Goal: Task Accomplishment & Management: Manage account settings

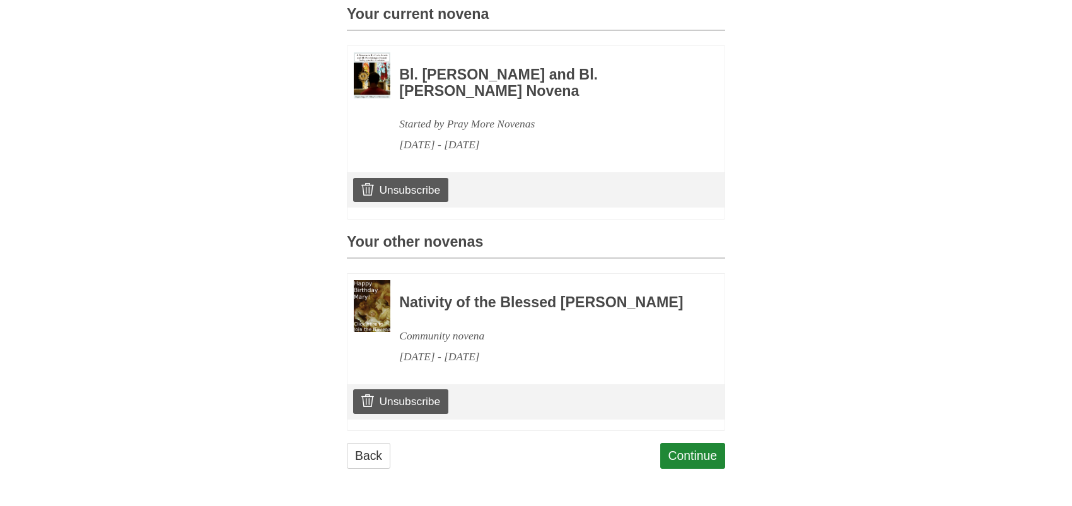
scroll to position [591, 0]
click at [387, 395] on link "Unsubscribe" at bounding box center [400, 401] width 95 height 24
click at [441, 389] on link "Unsubscribe" at bounding box center [400, 401] width 95 height 24
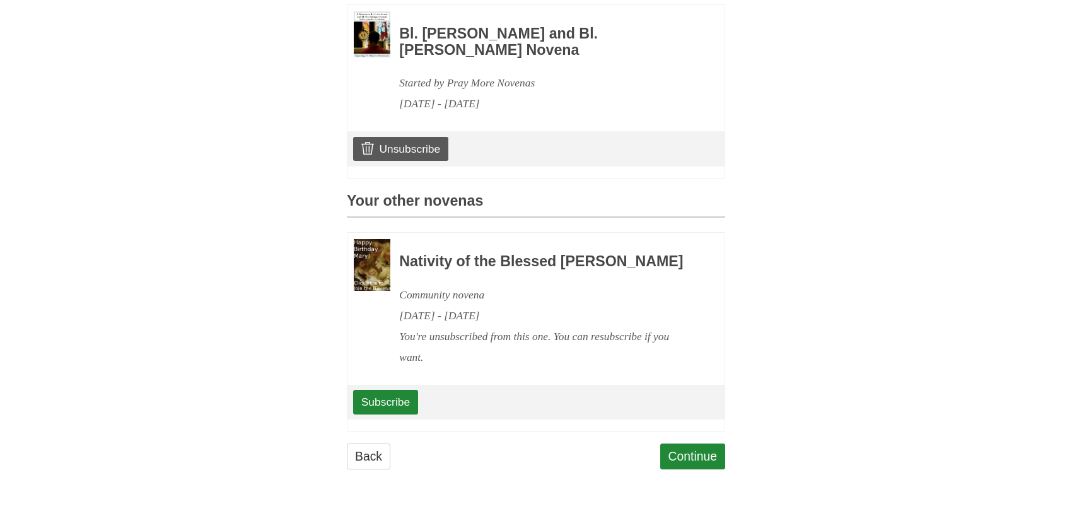
scroll to position [659, 0]
click at [690, 450] on link "Continue" at bounding box center [693, 456] width 66 height 26
